Goal: Task Accomplishment & Management: Manage account settings

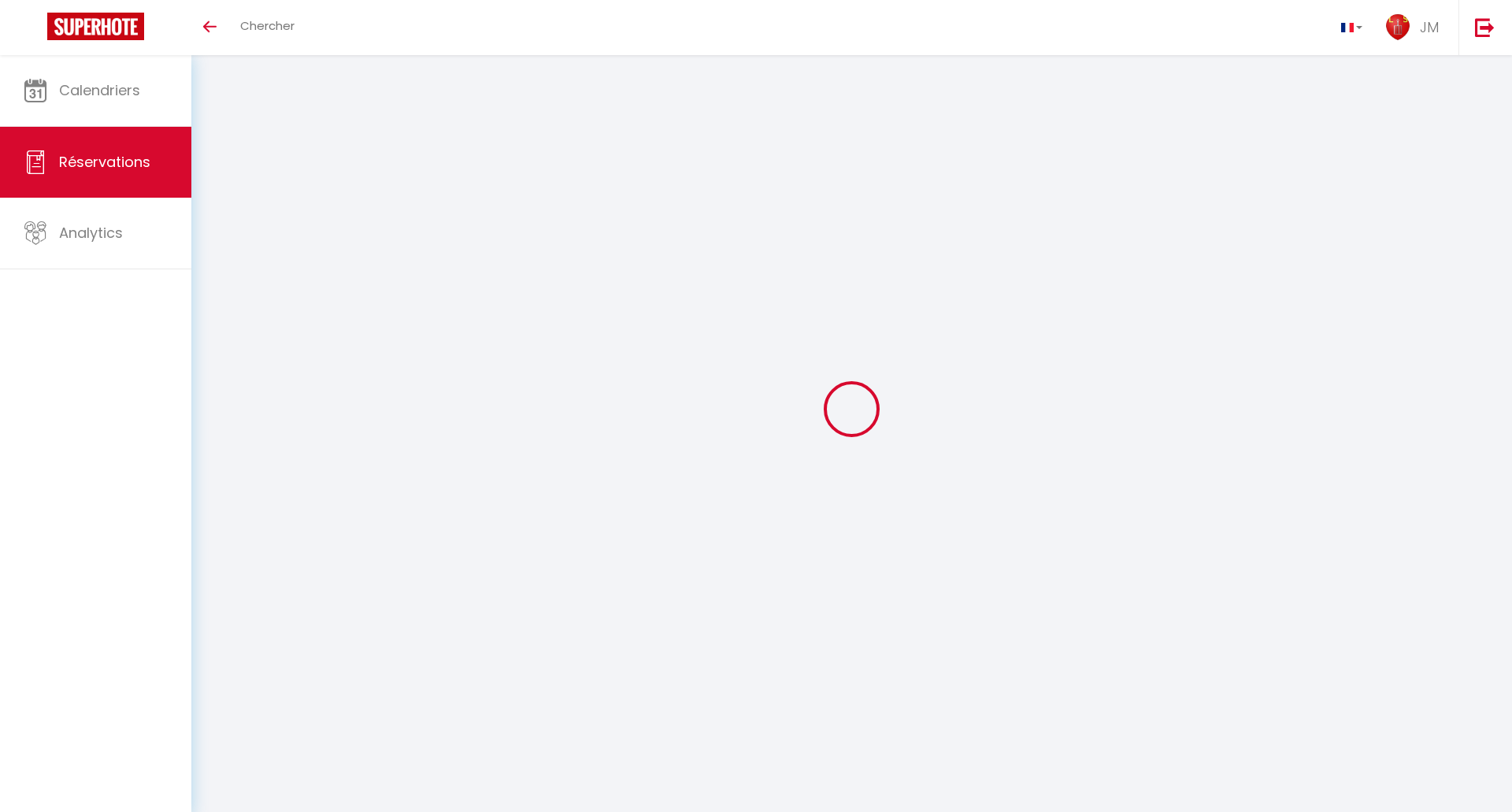
select select "not_cancelled"
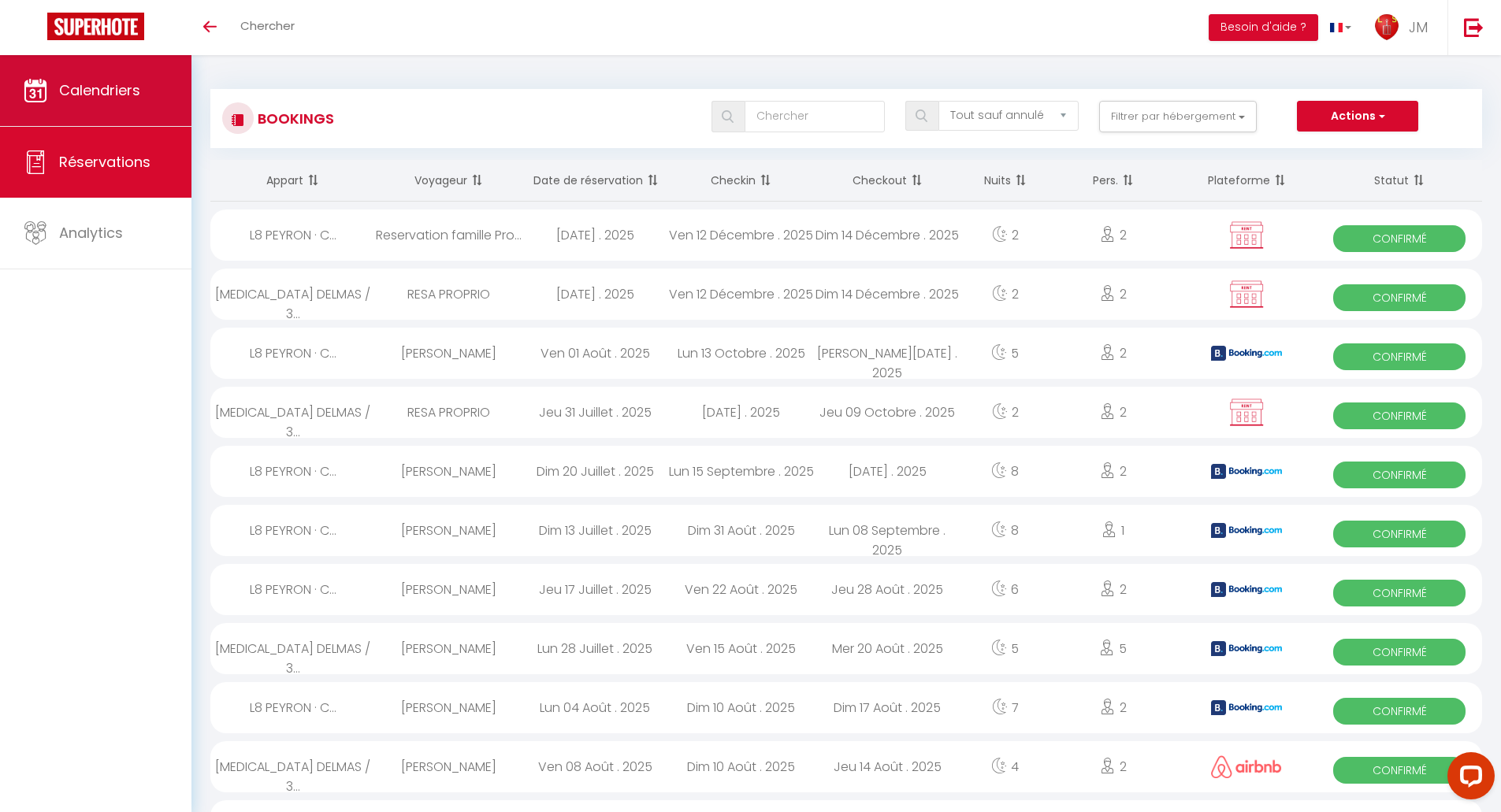
click at [97, 76] on link "Calendriers" at bounding box center [96, 90] width 191 height 71
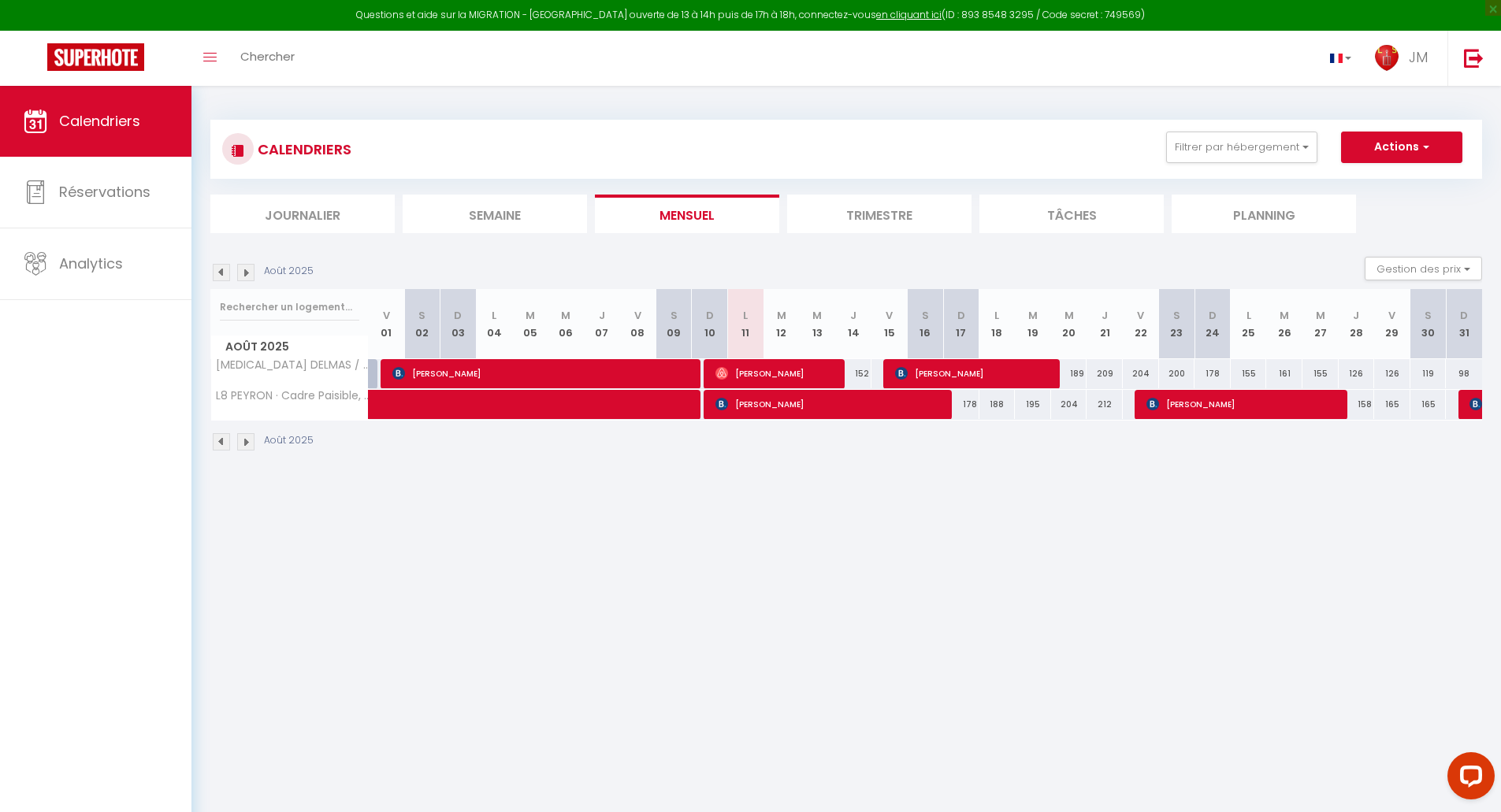
click at [249, 274] on img at bounding box center [245, 272] width 17 height 17
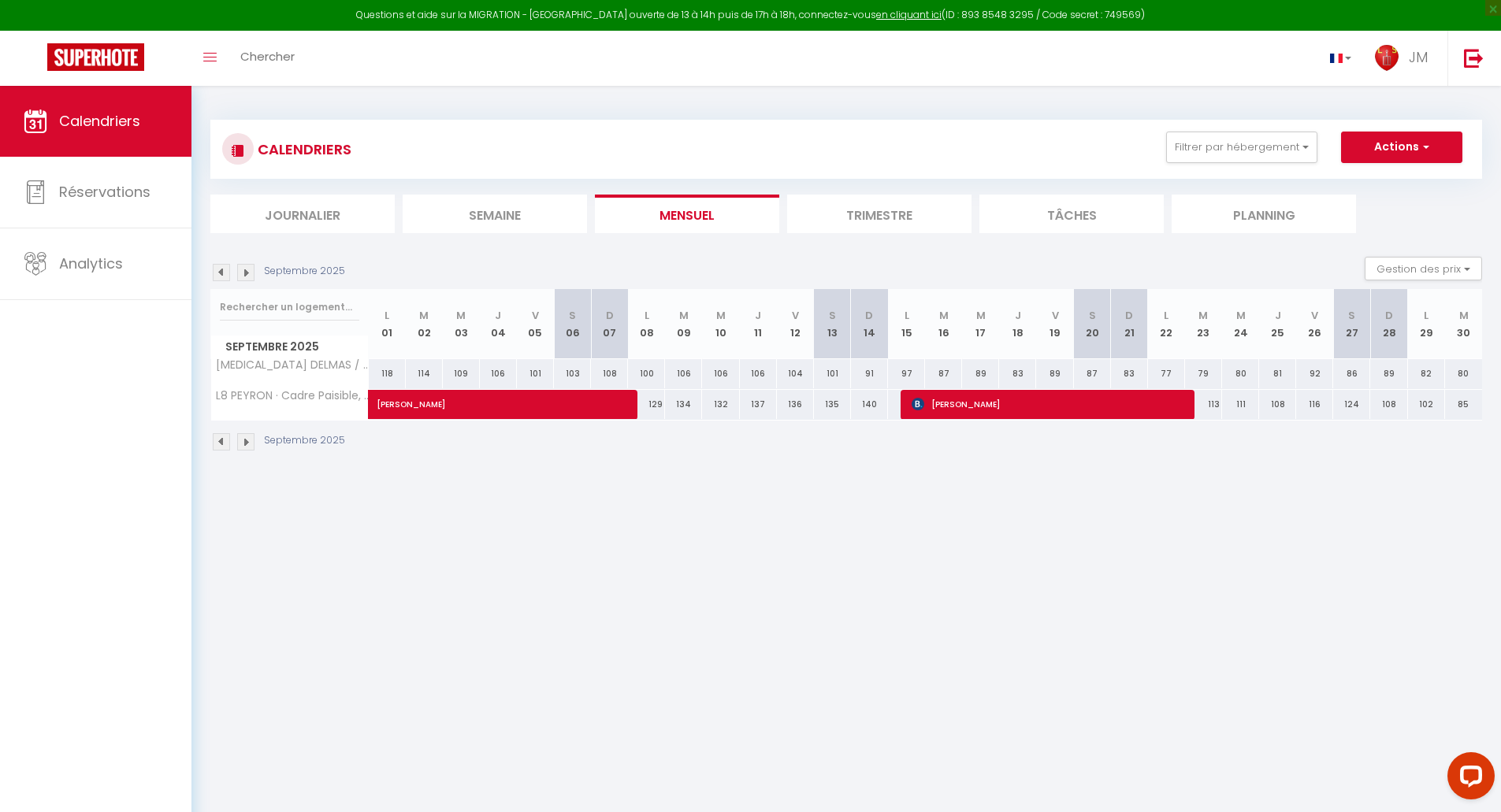
click at [249, 274] on img at bounding box center [245, 272] width 17 height 17
select select
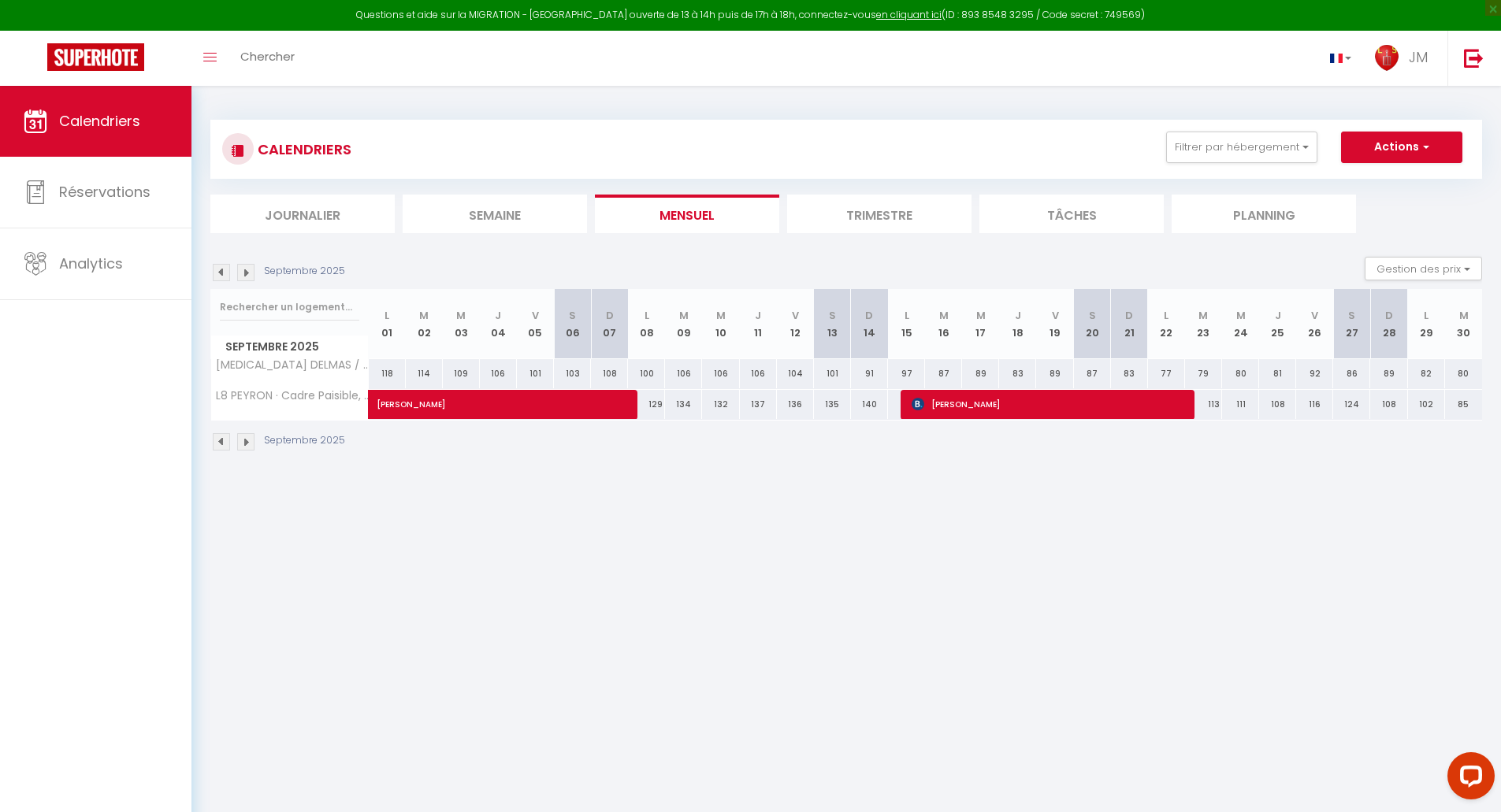
select select
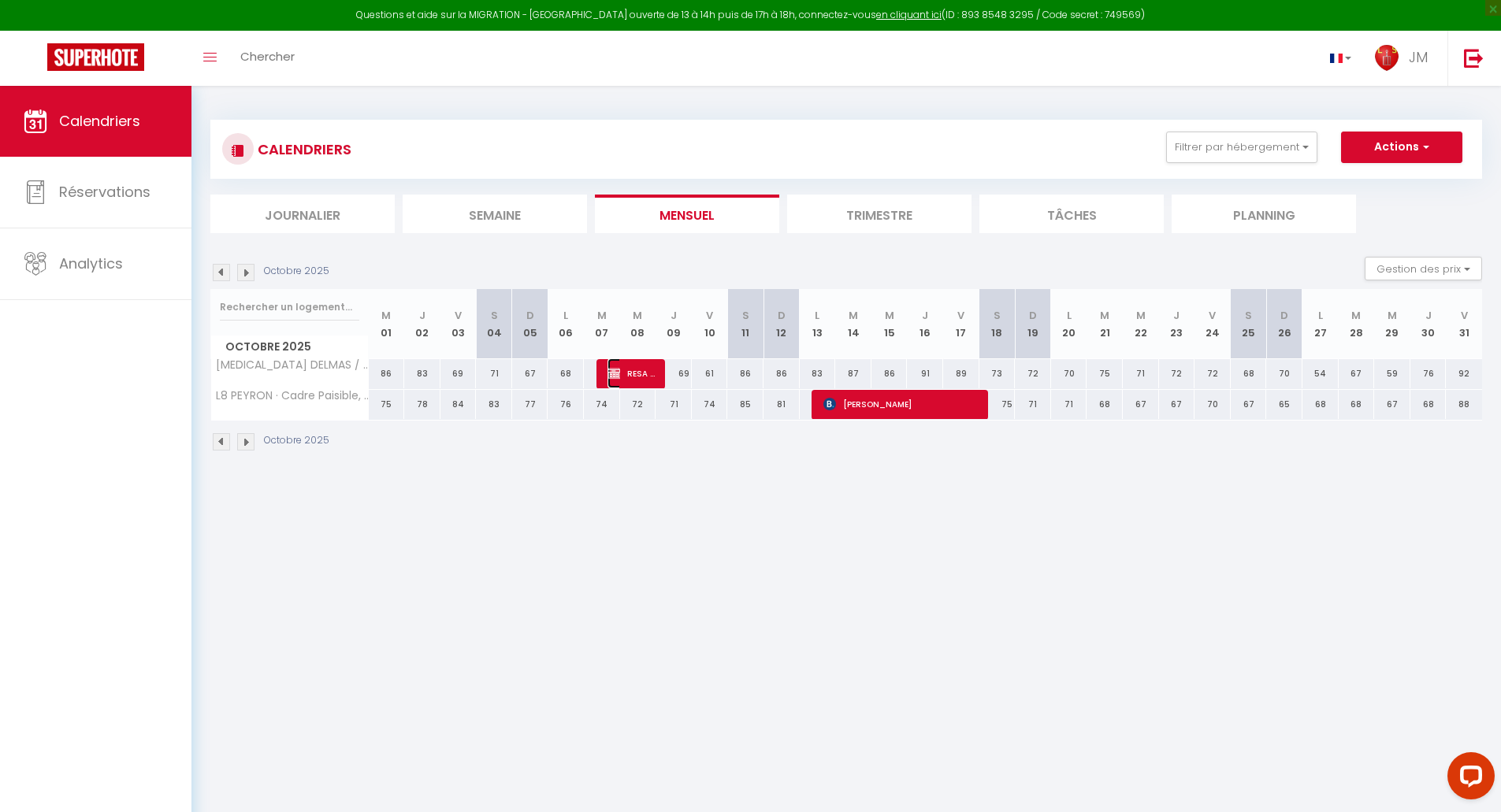
click at [619, 373] on img at bounding box center [613, 373] width 12 height 12
select select "OK"
select select "KO"
select select "0"
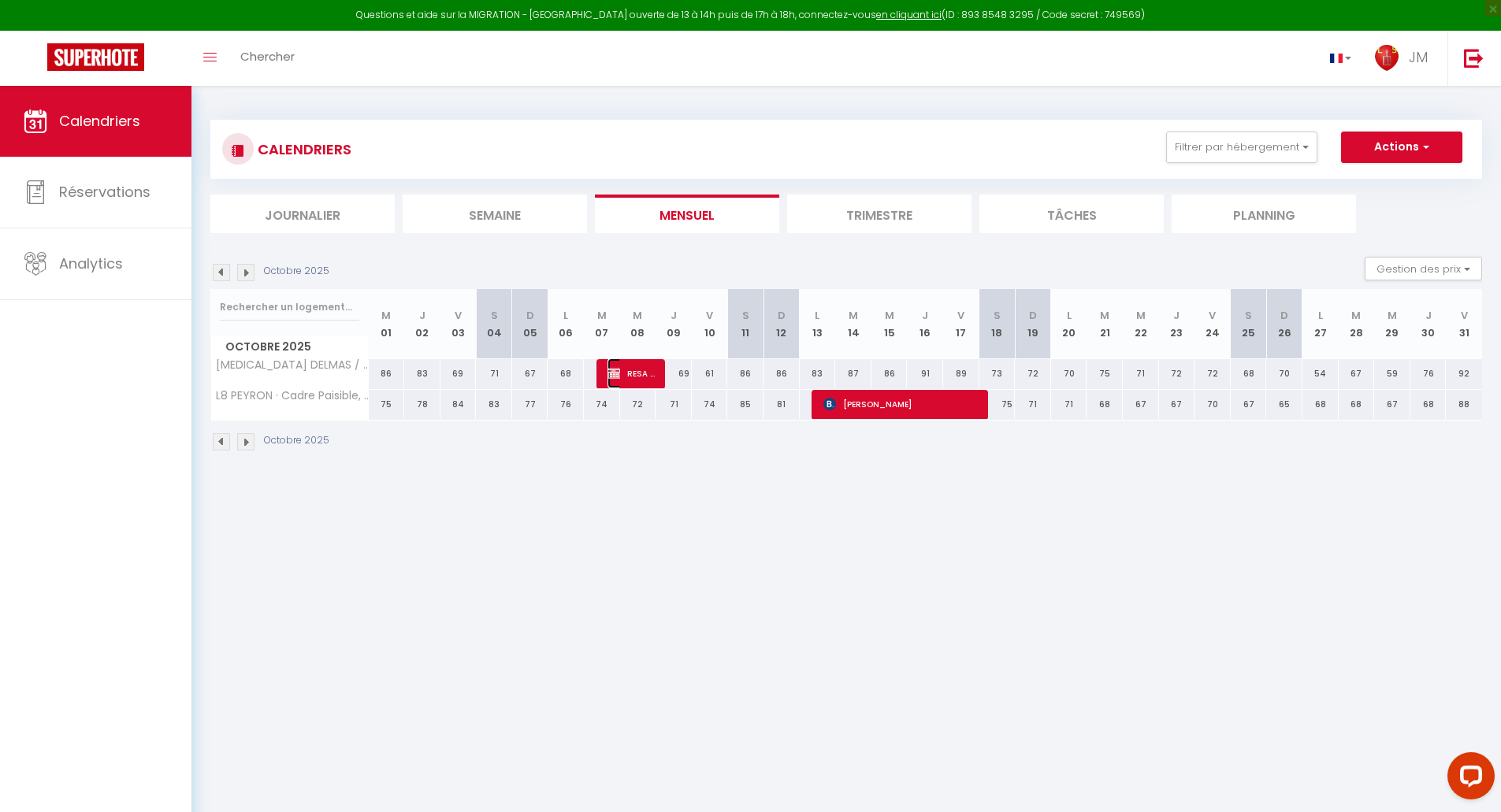
select select "1"
select select
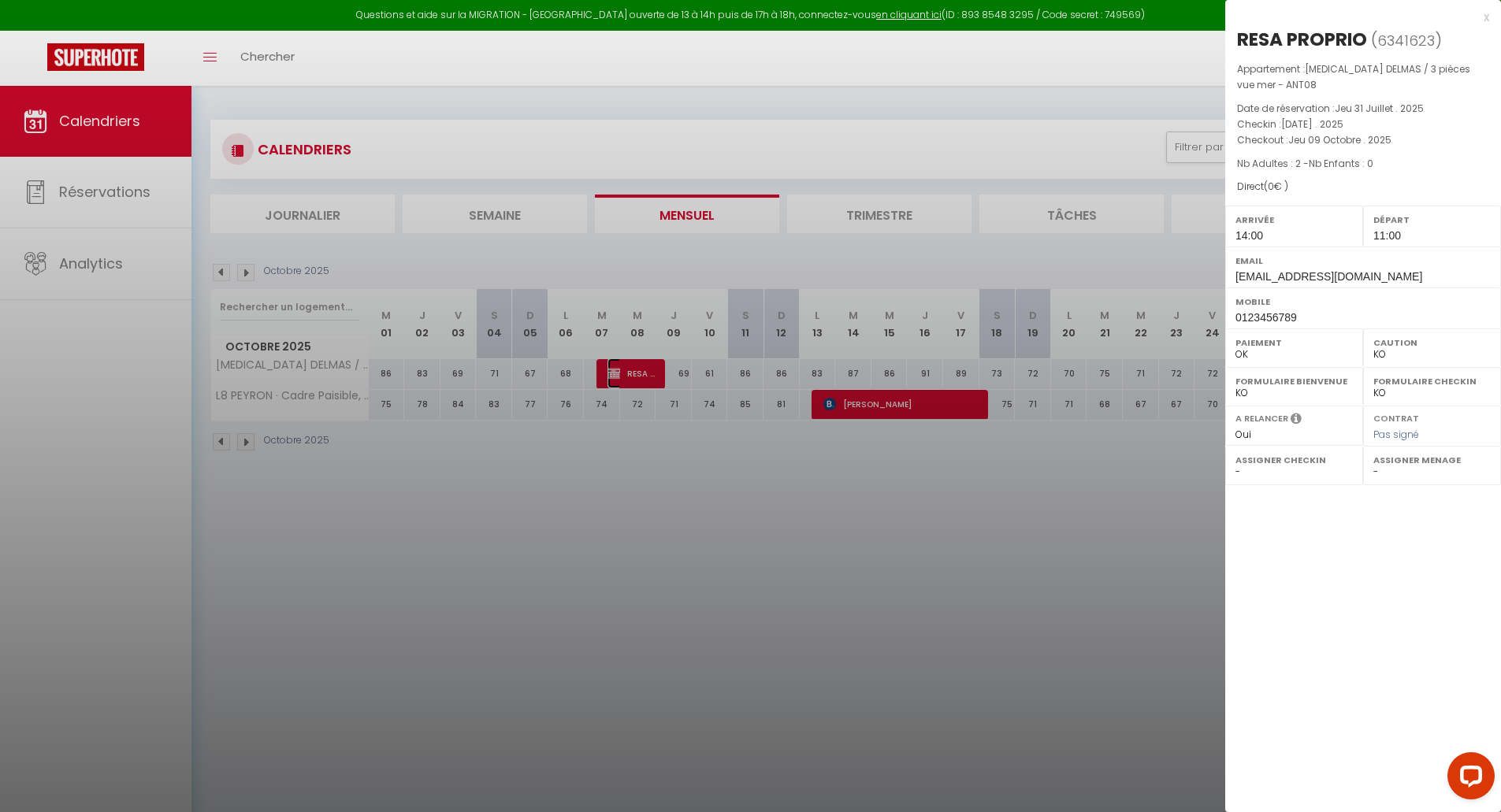
select select "30017"
click at [248, 272] on div at bounding box center [750, 406] width 1501 height 812
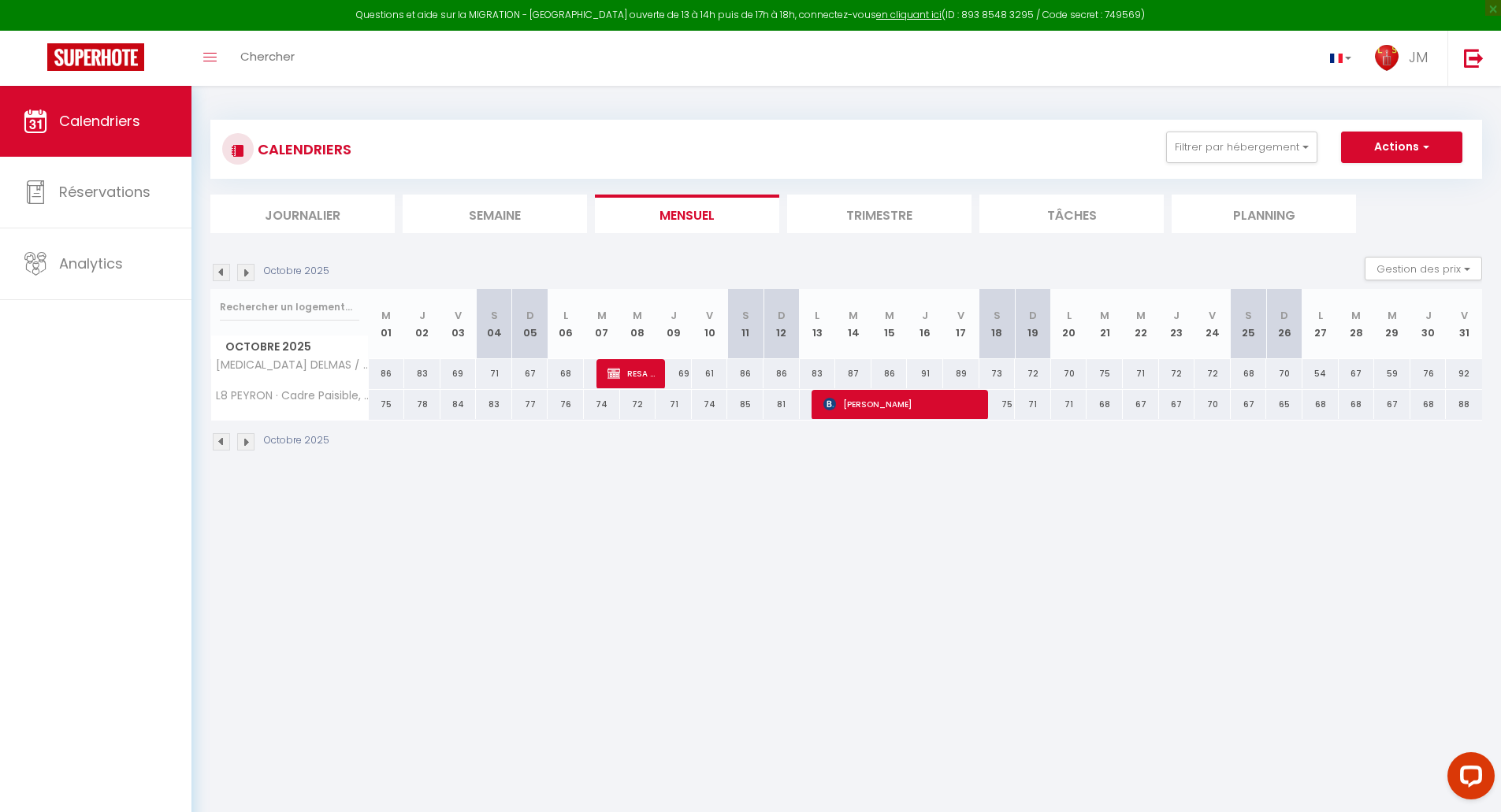
click at [247, 269] on img at bounding box center [245, 272] width 17 height 17
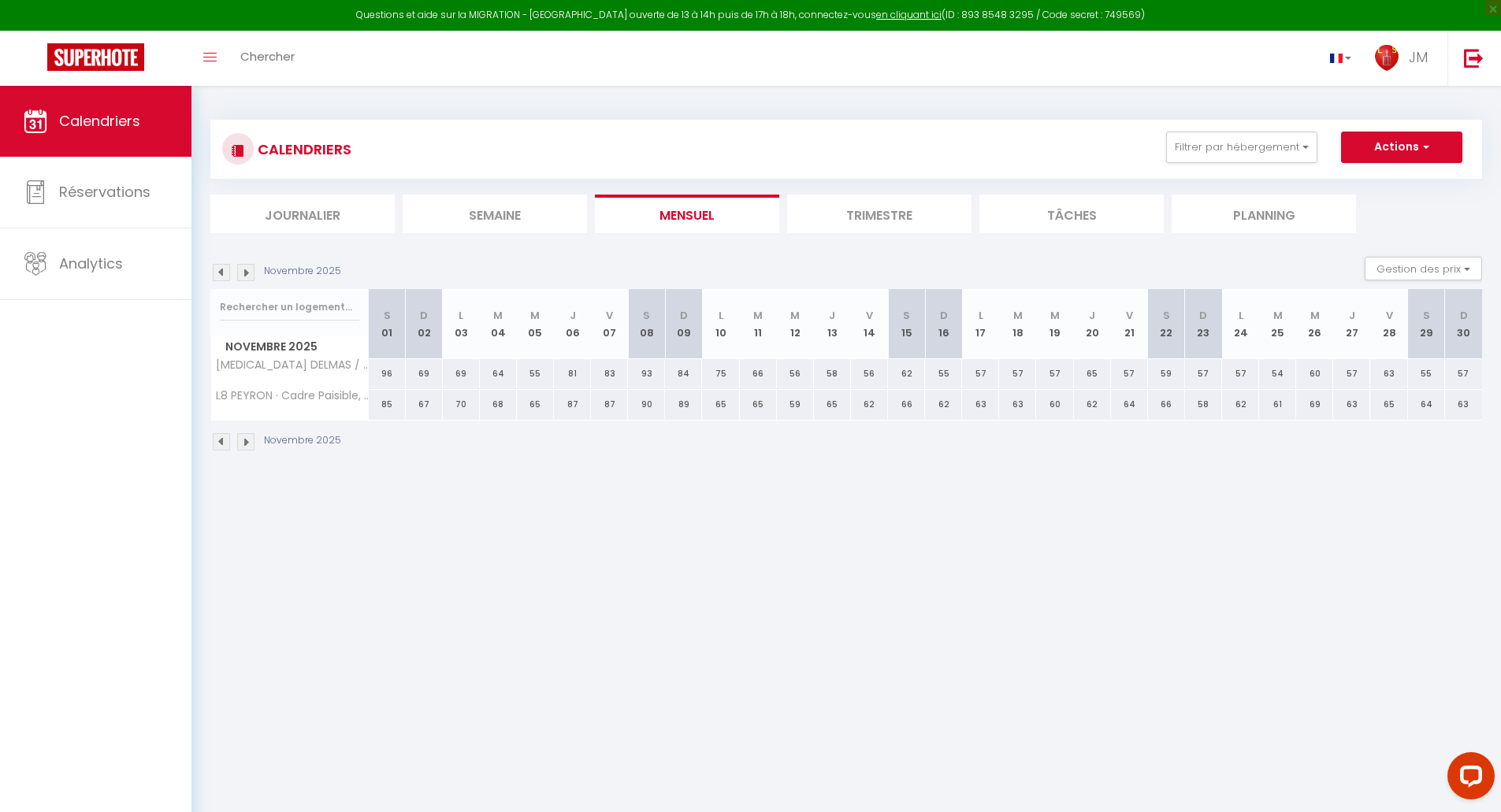
click at [217, 265] on img at bounding box center [221, 272] width 17 height 17
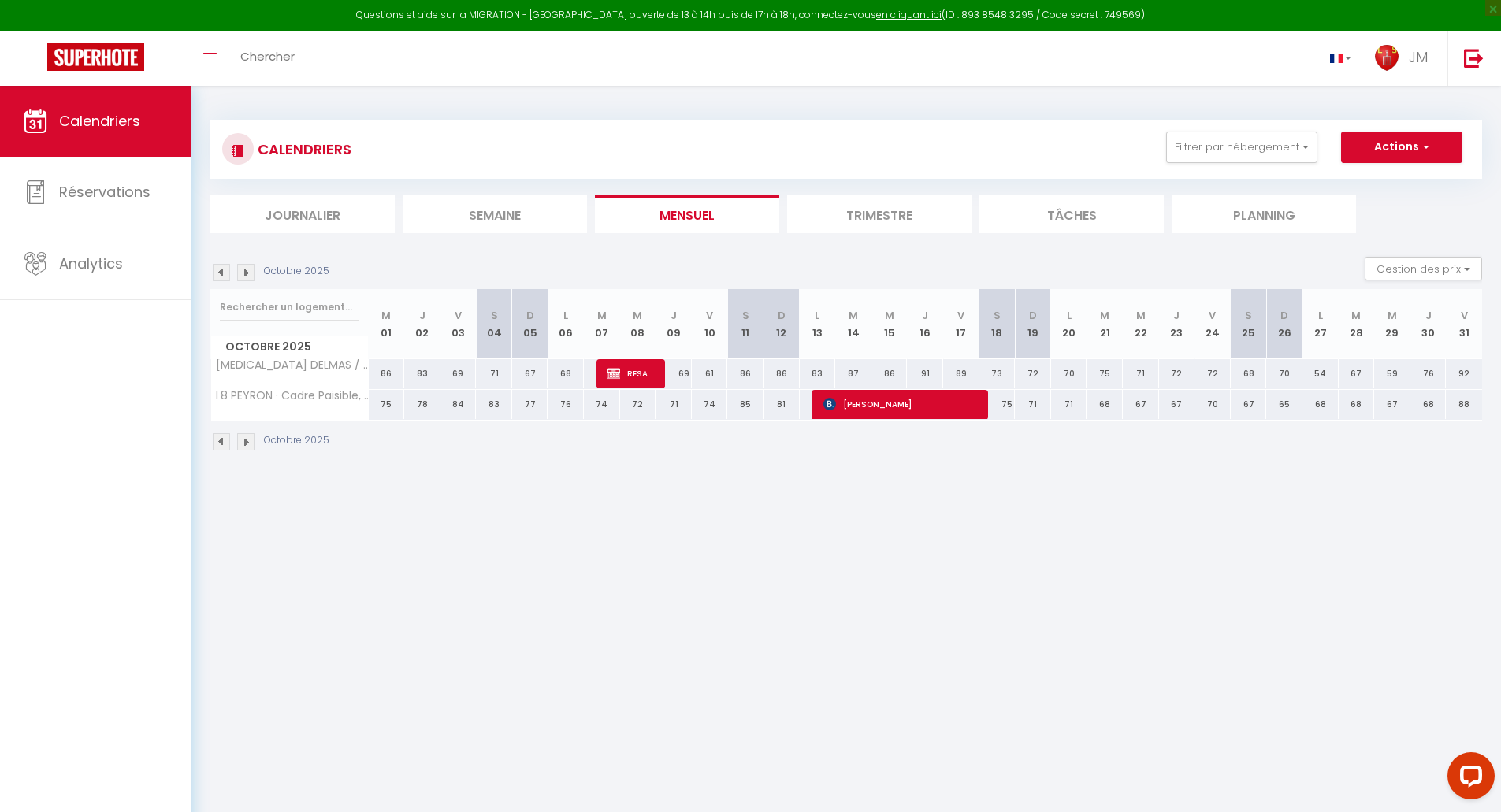
click at [225, 274] on img at bounding box center [221, 272] width 17 height 17
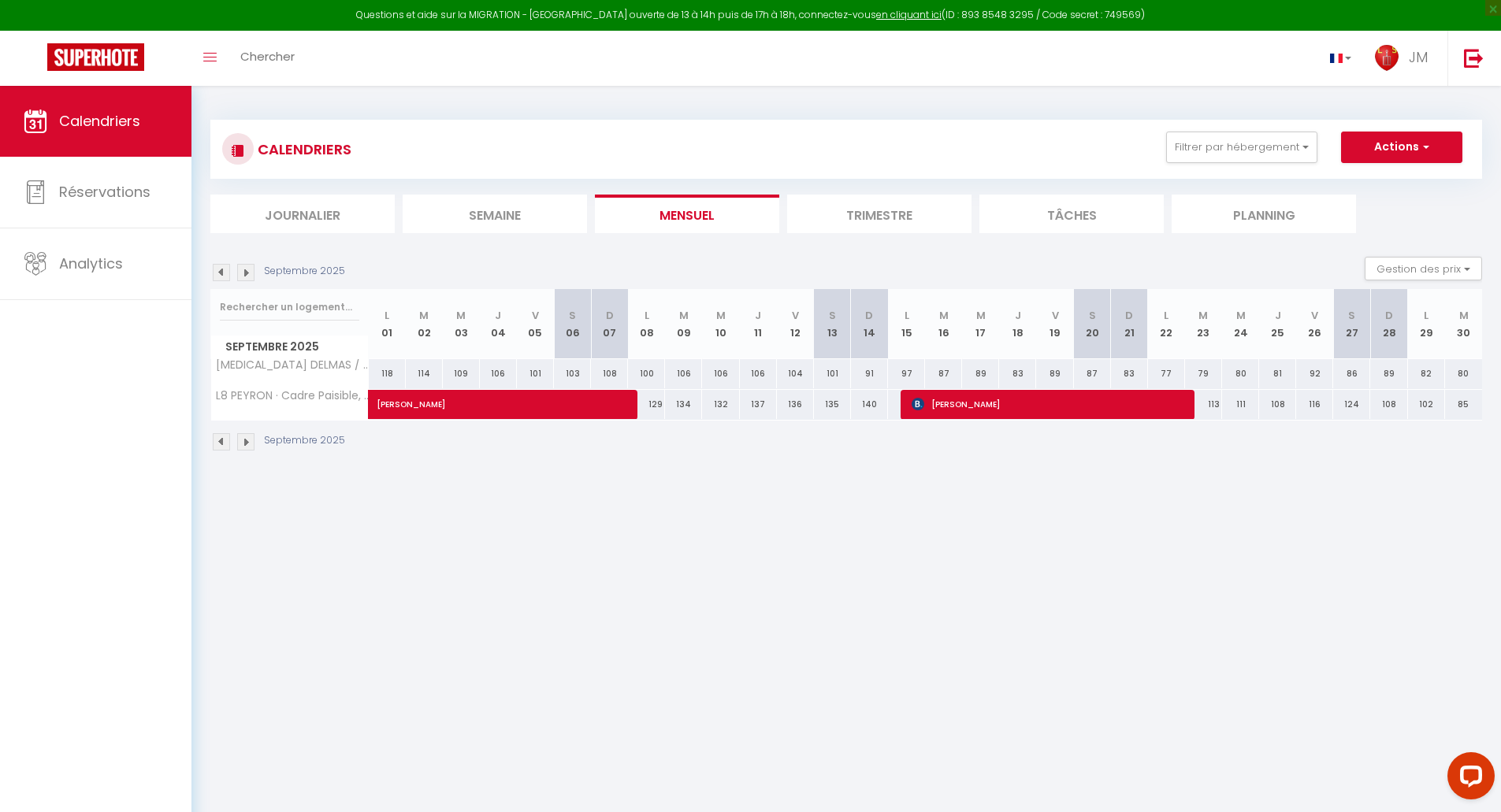
click at [225, 274] on img at bounding box center [221, 272] width 17 height 17
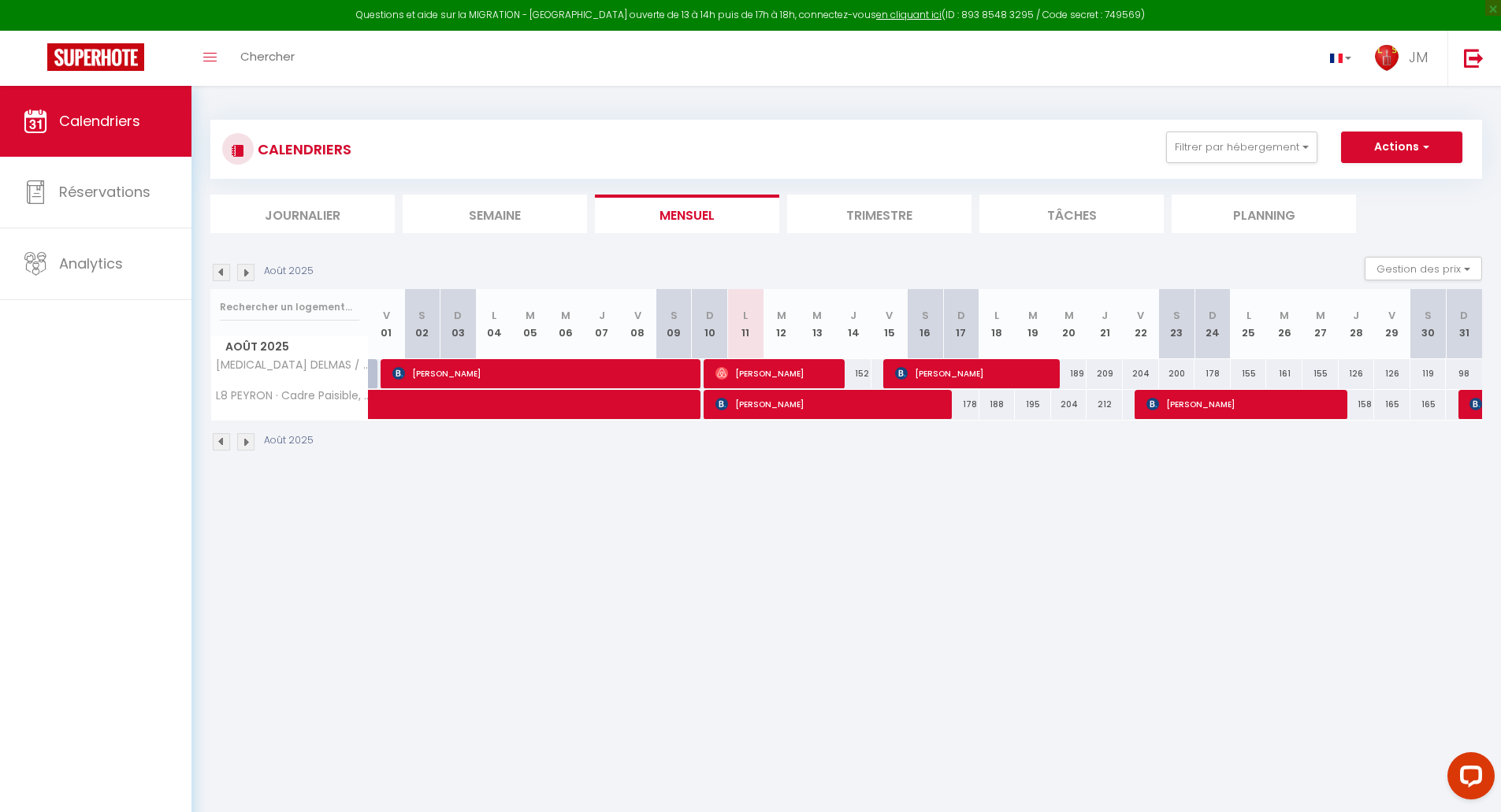
click at [248, 267] on img at bounding box center [245, 272] width 17 height 17
